Goal: Task Accomplishment & Management: Complete application form

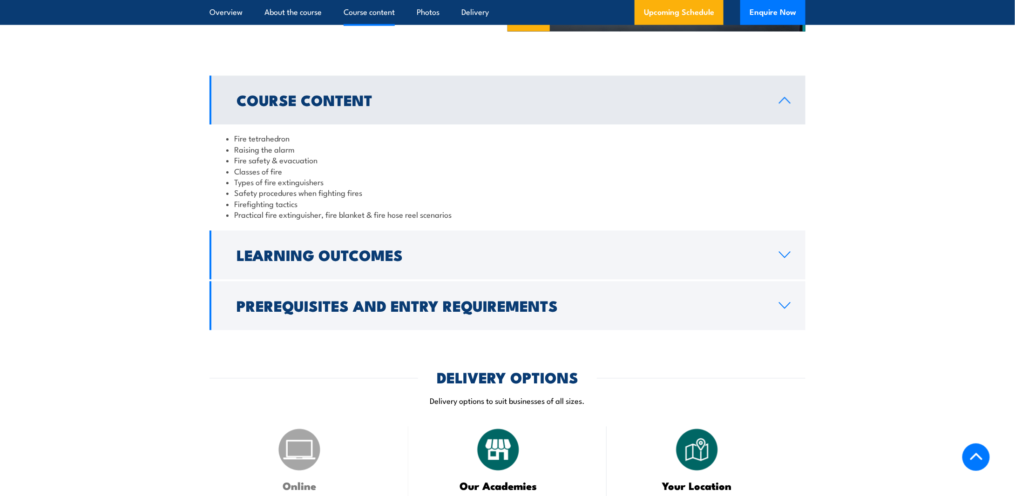
scroll to position [838, 0]
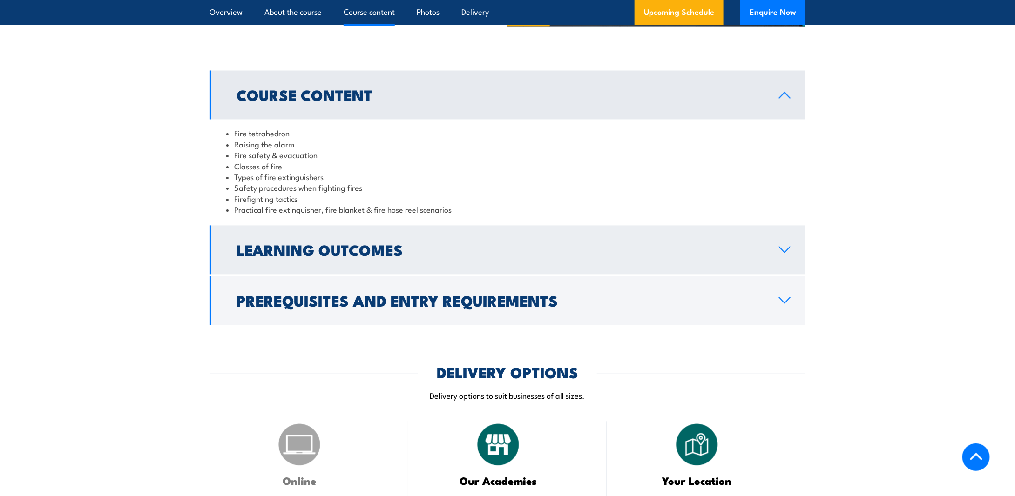
click at [786, 251] on icon at bounding box center [784, 250] width 11 height 6
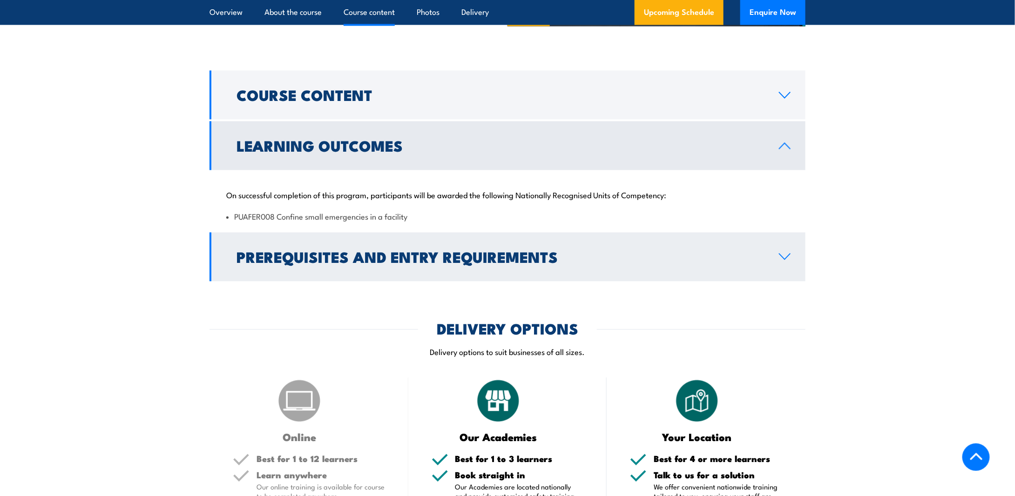
click at [785, 256] on icon at bounding box center [784, 256] width 13 height 7
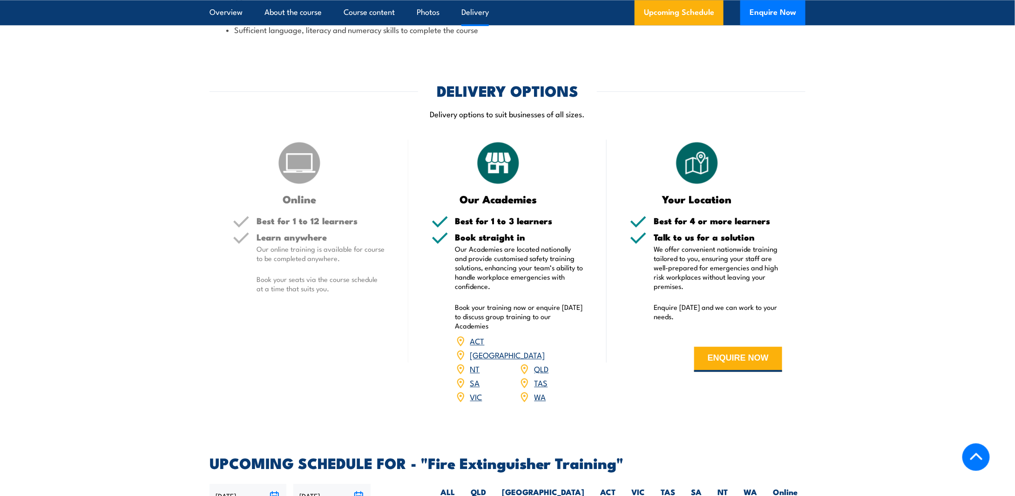
scroll to position [1117, 0]
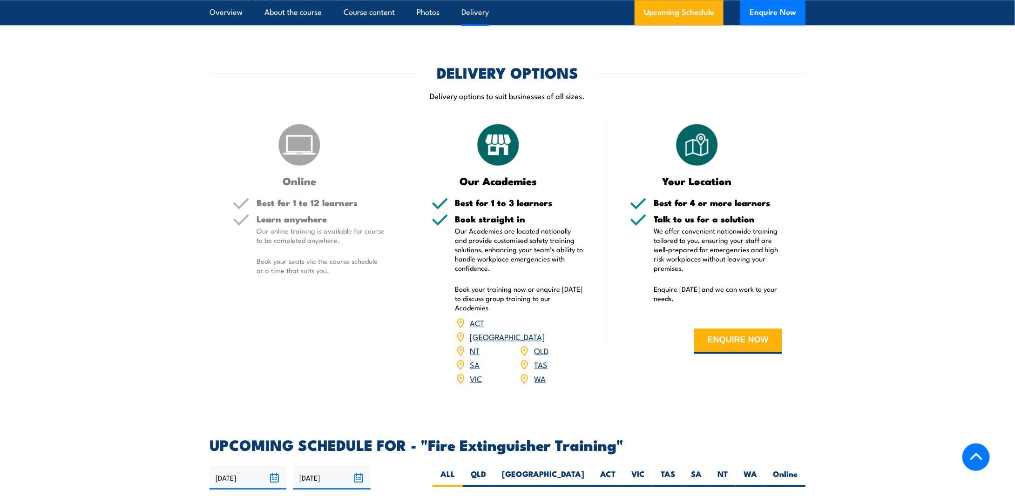
click at [539, 359] on link "TAS" at bounding box center [540, 364] width 13 height 11
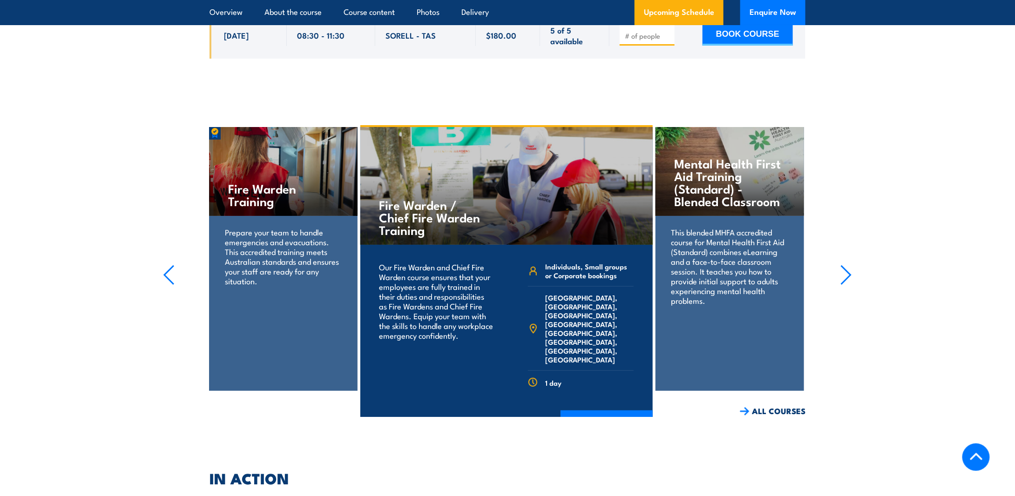
scroll to position [1795, 0]
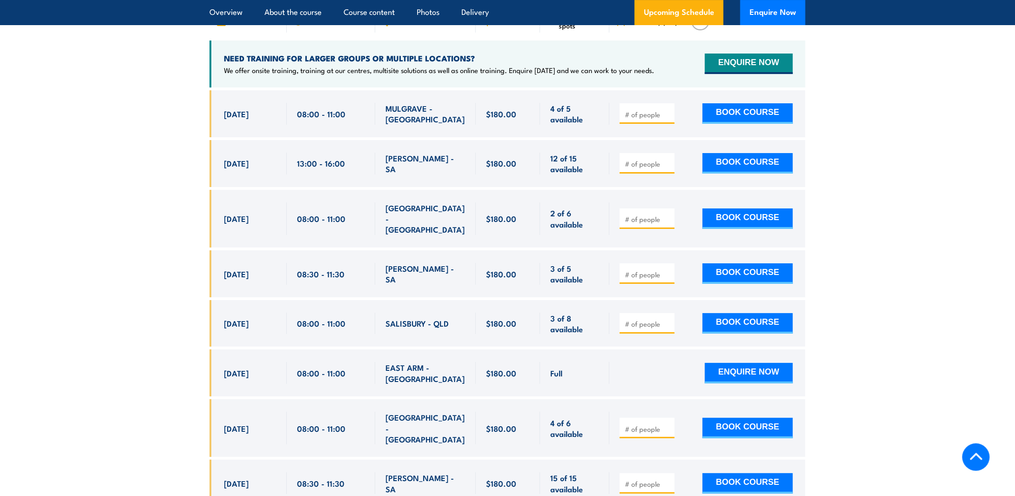
scroll to position [1350, 0]
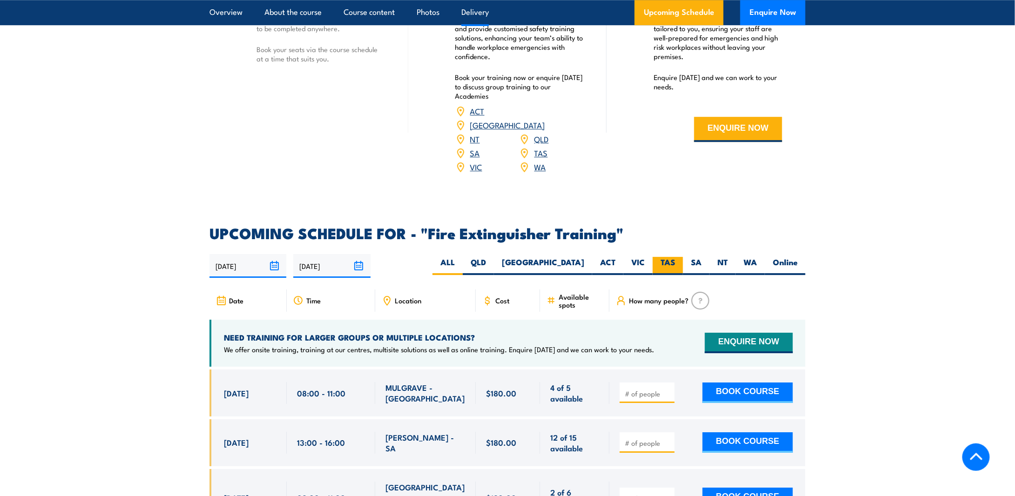
click at [669, 257] on label "TAS" at bounding box center [668, 266] width 30 height 18
click at [675, 257] on input "TAS" at bounding box center [678, 260] width 6 height 6
radio input "true"
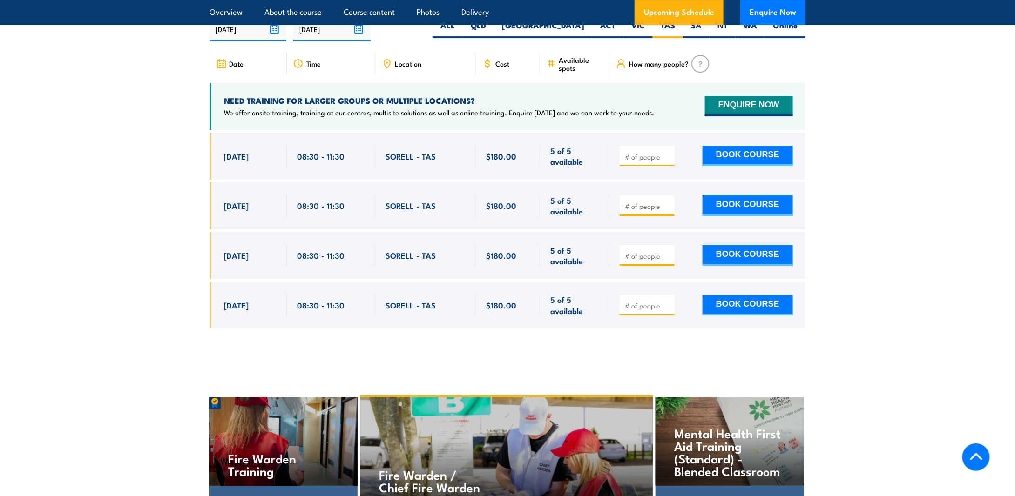
scroll to position [1580, 0]
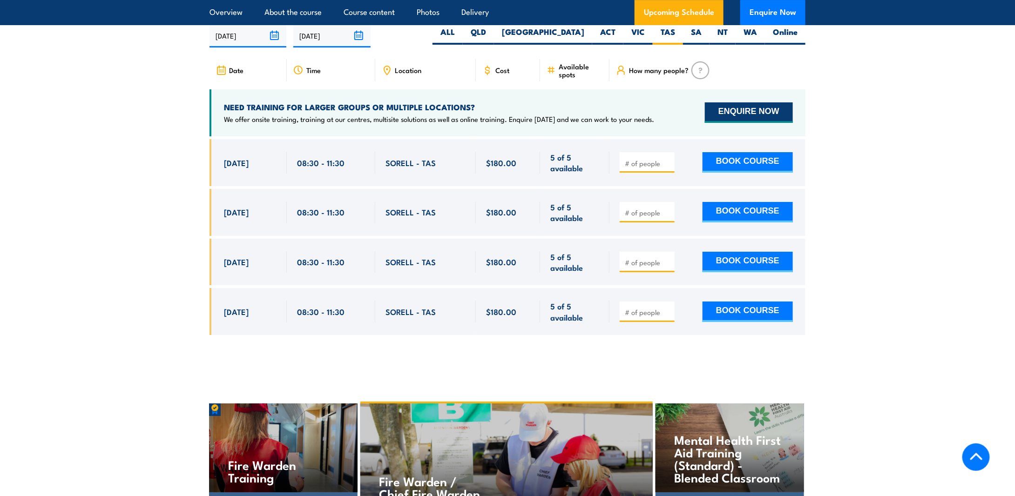
click at [749, 102] on button "ENQUIRE NOW" at bounding box center [749, 112] width 88 height 20
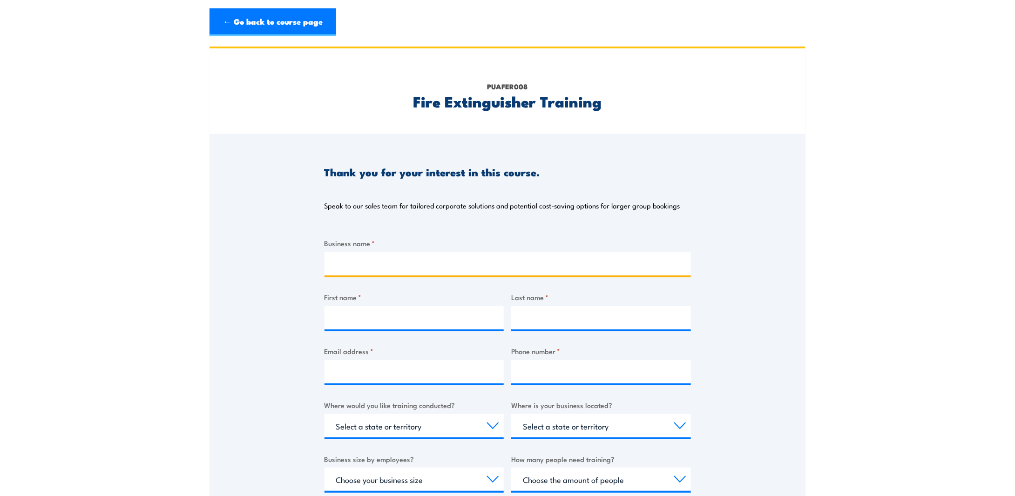
click at [344, 266] on input "Business name *" at bounding box center [507, 263] width 366 height 23
type input "Meercroft Care Inc"
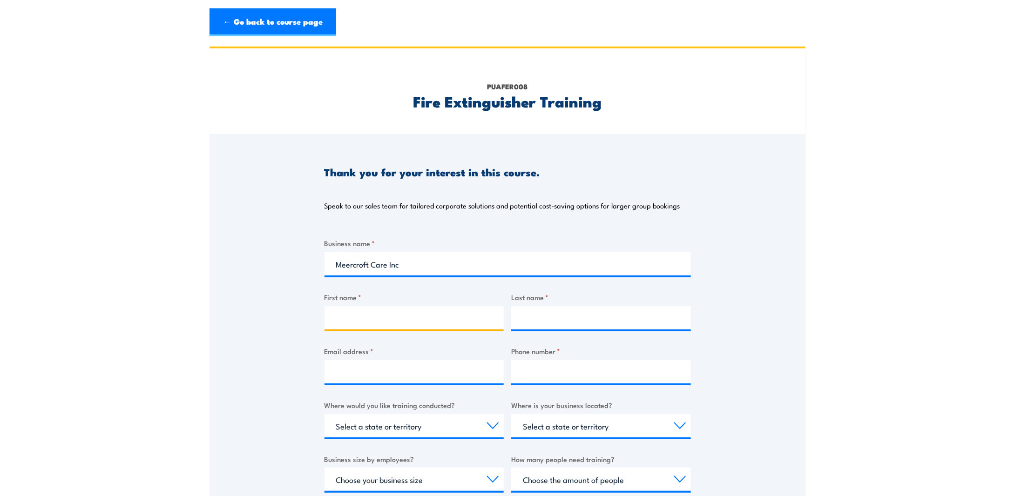
click at [339, 314] on input "First name *" at bounding box center [414, 317] width 180 height 23
type input "[PERSON_NAME]"
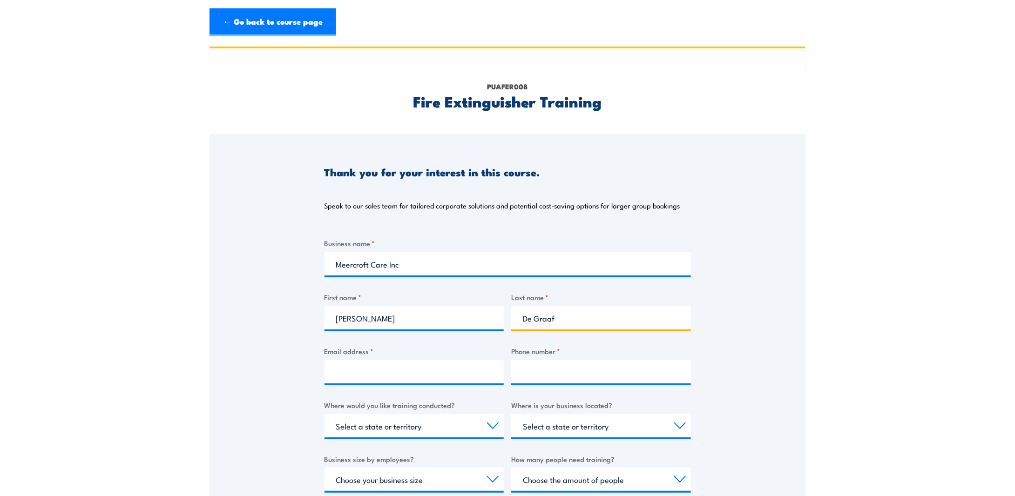
type input "De Graaf"
type input "l"
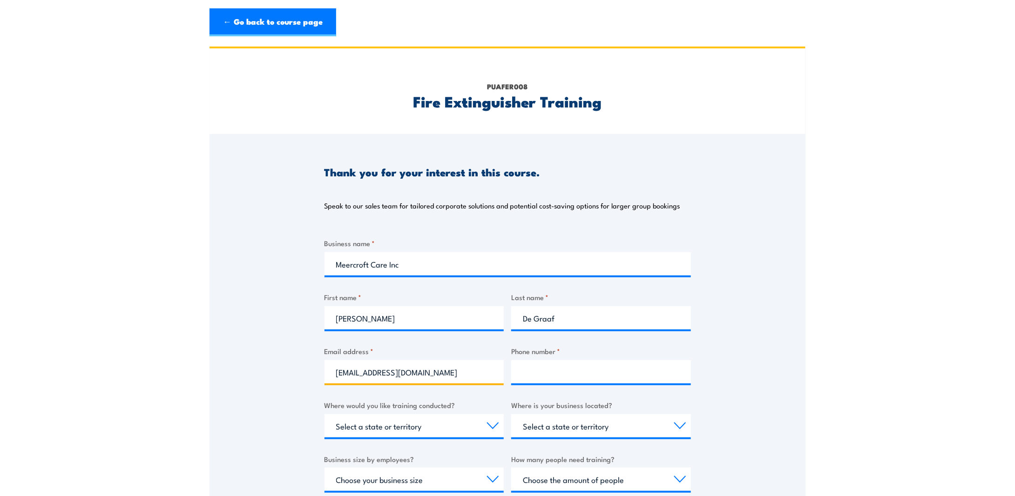
type input "[EMAIL_ADDRESS][DOMAIN_NAME]"
click at [544, 371] on input "Phone number *" at bounding box center [601, 371] width 180 height 23
type input "03 64210111"
click at [455, 424] on select "Select a state or territory Nationally - multiple locations [GEOGRAPHIC_DATA] […" at bounding box center [414, 425] width 180 height 23
select select "TAS"
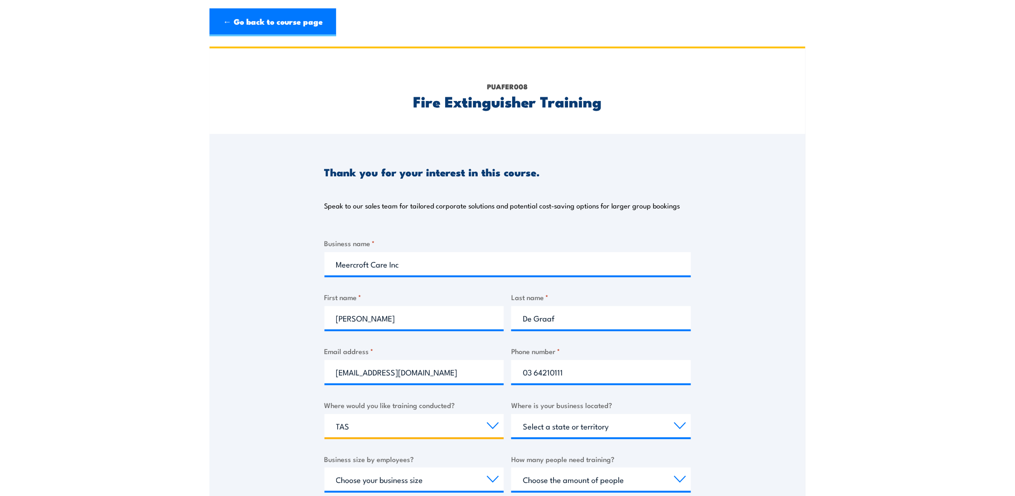
click at [324, 414] on select "Select a state or territory Nationally - multiple locations [GEOGRAPHIC_DATA] […" at bounding box center [414, 425] width 180 height 23
click at [593, 425] on select "Select a state or territory [GEOGRAPHIC_DATA] [GEOGRAPHIC_DATA] [GEOGRAPHIC_DAT…" at bounding box center [601, 425] width 180 height 23
select select "TAS"
click at [511, 414] on select "Select a state or territory [GEOGRAPHIC_DATA] [GEOGRAPHIC_DATA] [GEOGRAPHIC_DAT…" at bounding box center [601, 425] width 180 height 23
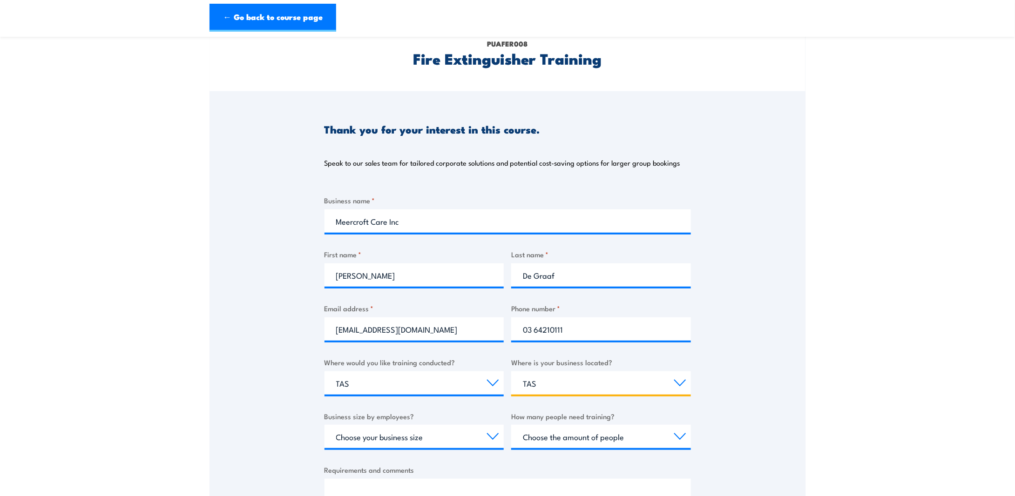
scroll to position [93, 0]
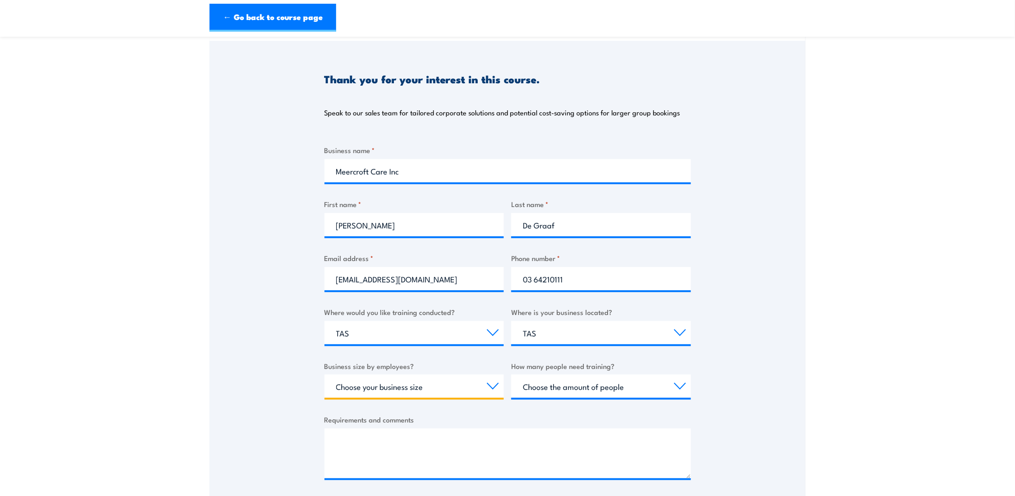
click at [406, 388] on select "Choose your business size 1 to 19 20 to 199 200+" at bounding box center [414, 386] width 180 height 23
click at [324, 375] on select "Choose your business size 1 to 19 20 to 199 200+" at bounding box center [414, 386] width 180 height 23
click at [449, 390] on select "Choose your business size 1 to 19 20 to 199 200+" at bounding box center [414, 386] width 180 height 23
select select "200+"
click at [324, 375] on select "Choose your business size 1 to 19 20 to 199 200+" at bounding box center [414, 386] width 180 height 23
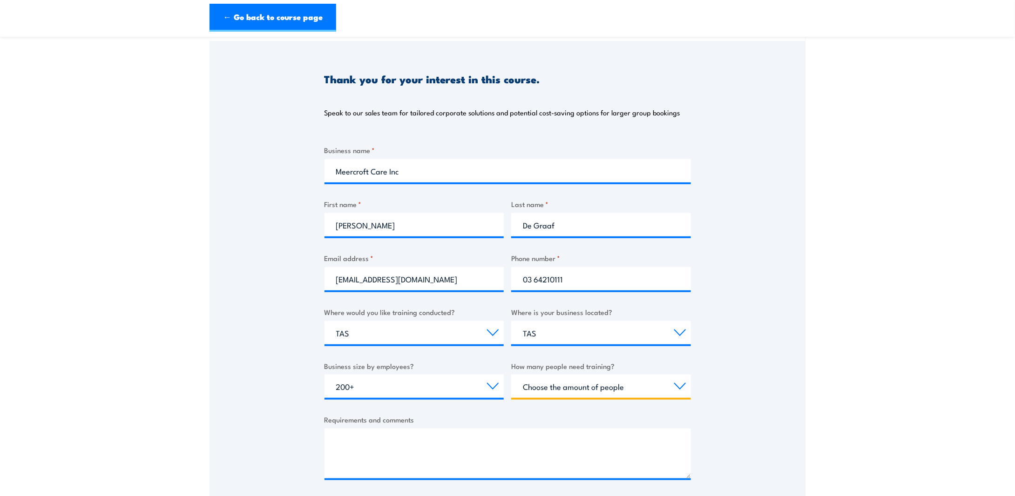
click at [620, 388] on select "Choose the amount of people 1 to 4 5 to 19 20+" at bounding box center [601, 386] width 180 height 23
click at [620, 389] on select "Choose the amount of people 1 to 4 5 to 19 20+" at bounding box center [601, 386] width 180 height 23
select select "20+"
click at [511, 375] on select "Choose the amount of people 1 to 4 5 to 19 20+" at bounding box center [601, 386] width 180 height 23
click at [554, 449] on textarea "Requirements and comments" at bounding box center [507, 454] width 366 height 50
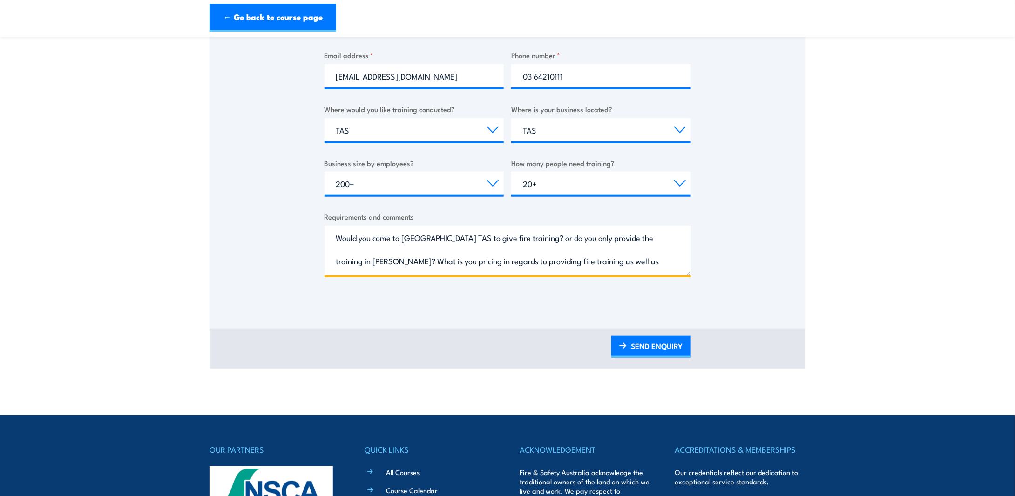
scroll to position [372, 0]
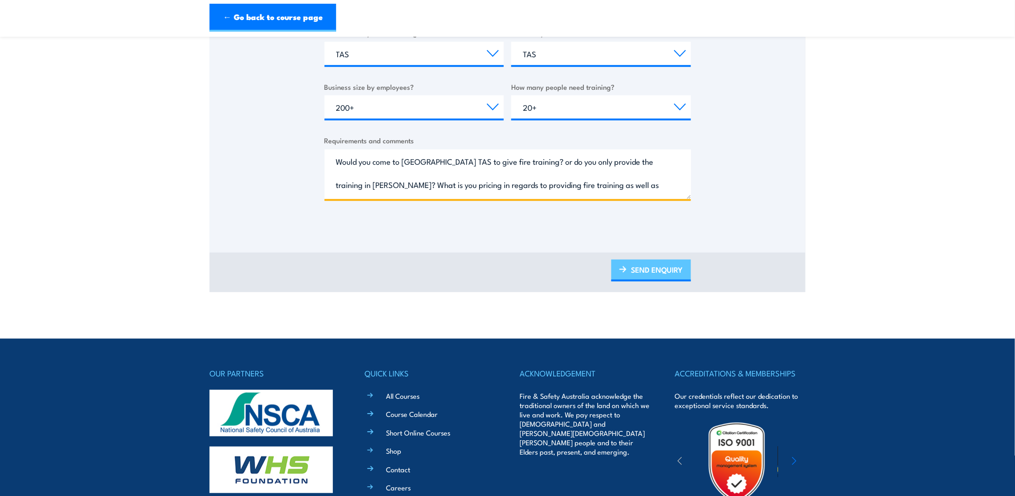
type textarea "Would you come to [GEOGRAPHIC_DATA] TAS to give fire training? or do you only p…"
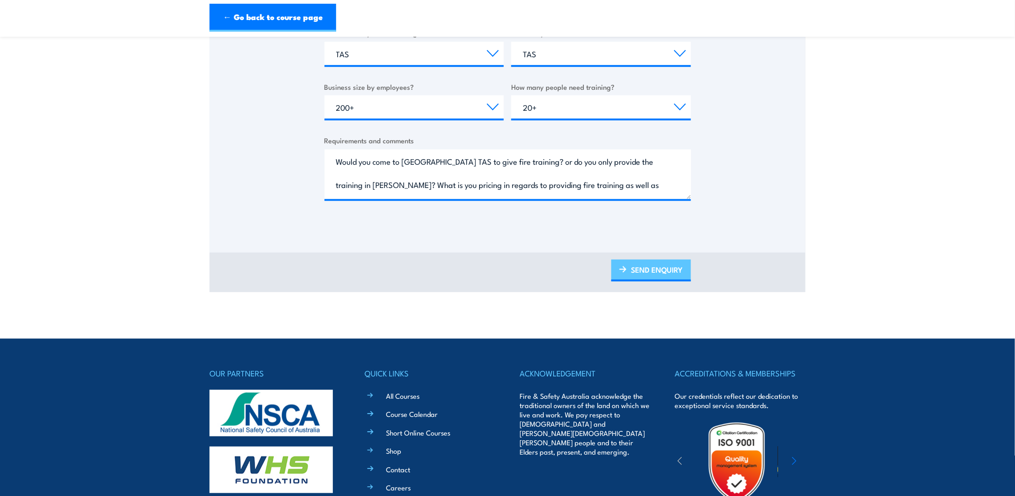
click at [636, 263] on link "SEND ENQUIRY" at bounding box center [651, 271] width 80 height 22
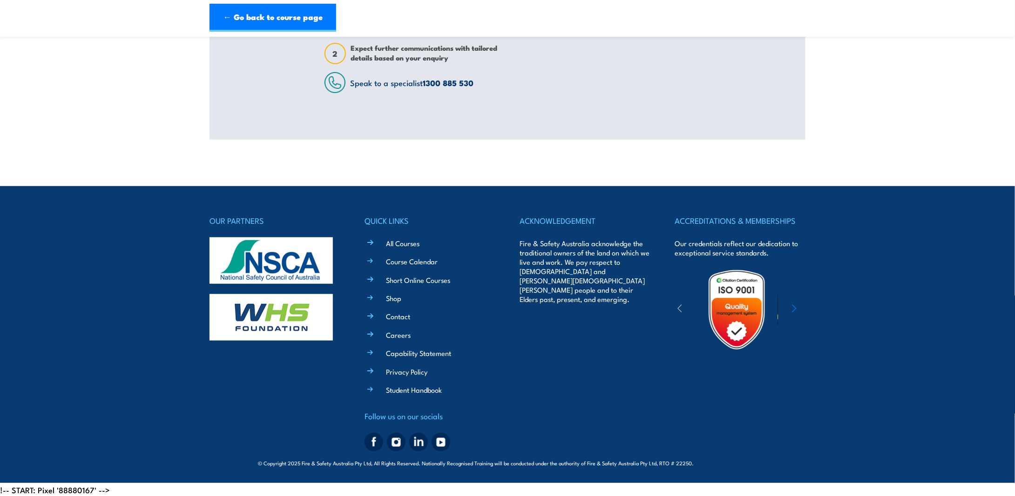
scroll to position [131, 0]
